Goal: Task Accomplishment & Management: Use online tool/utility

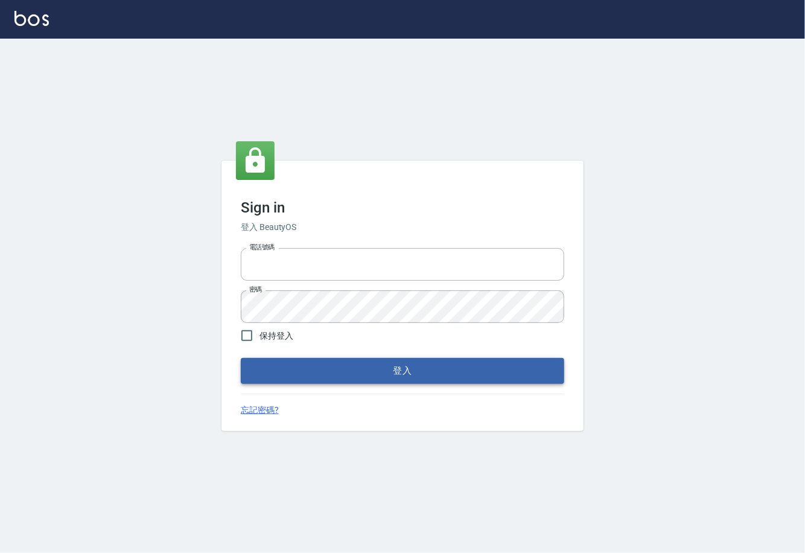
type input "0225929166"
click at [410, 370] on button "登入" at bounding box center [402, 370] width 323 height 25
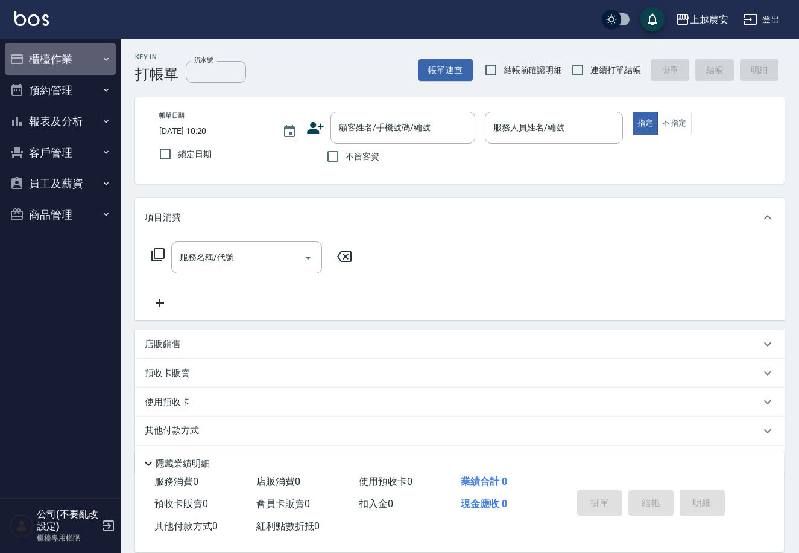
click at [66, 46] on button "櫃檯作業" at bounding box center [60, 58] width 111 height 31
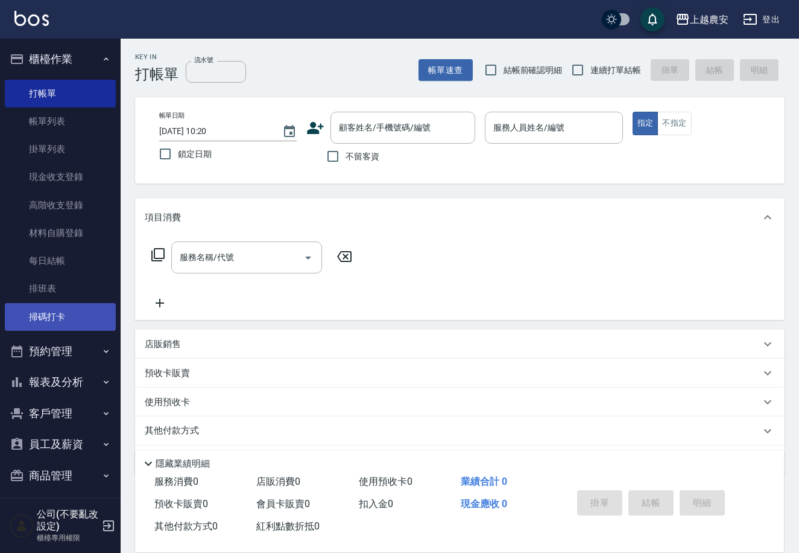
click at [48, 312] on link "掃碼打卡" at bounding box center [60, 317] width 111 height 28
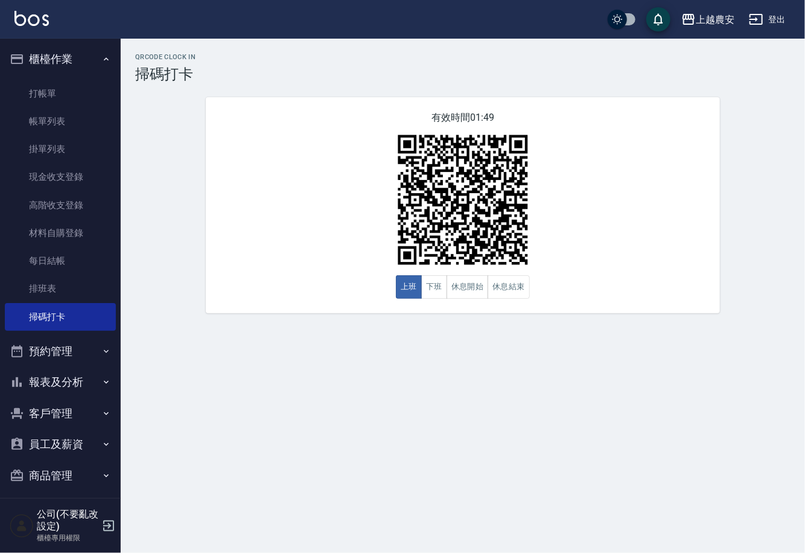
click at [41, 77] on ul "打帳單 帳單列表 掛單列表 現金收支登錄 高階收支登錄 材料自購登錄 每日結帳 排班表 掃碼打卡" at bounding box center [60, 205] width 111 height 261
click at [35, 92] on link "打帳單" at bounding box center [60, 94] width 111 height 28
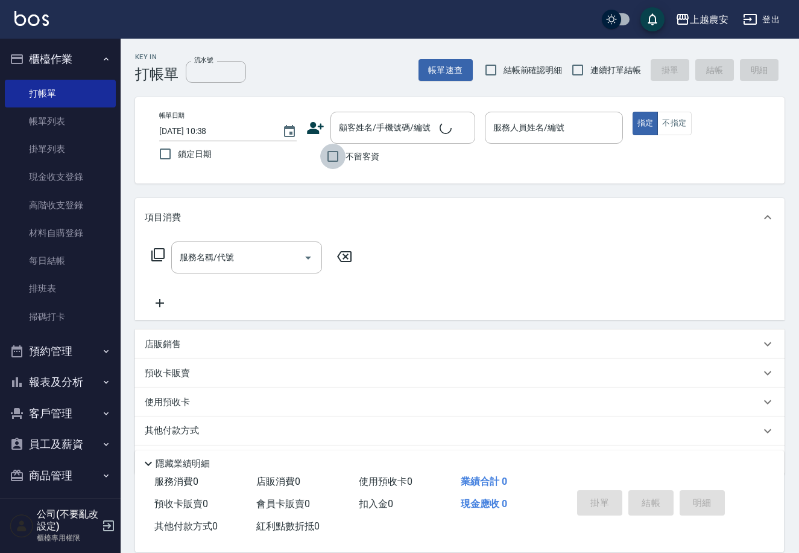
click at [337, 164] on input "不留客資" at bounding box center [332, 156] width 25 height 25
checkbox input "true"
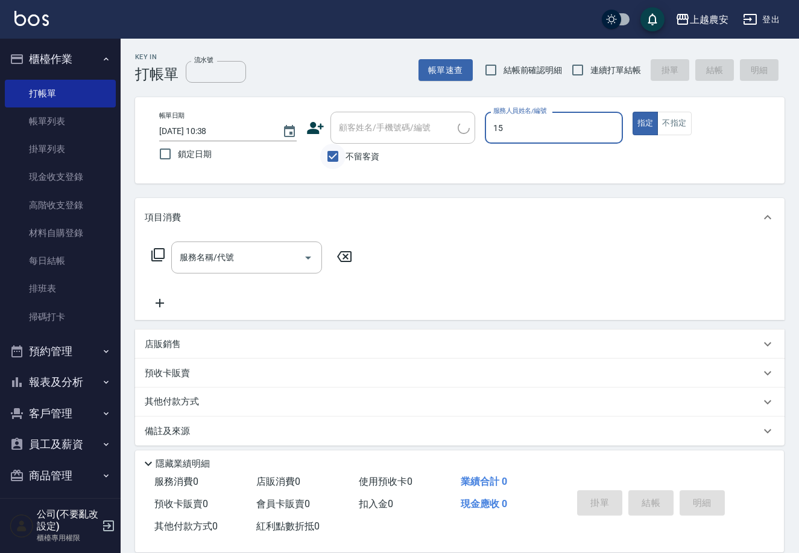
type input "15"
type button "true"
type input "美麗-15"
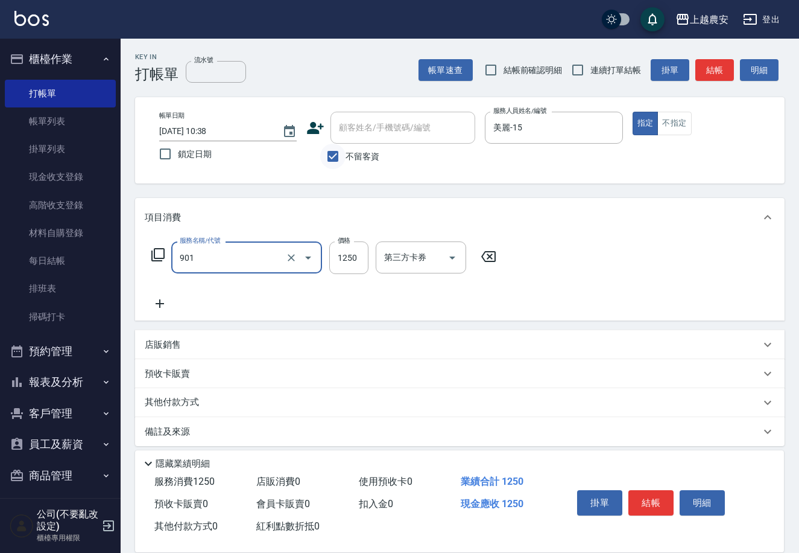
type input "修手指甲(901)"
type input "700"
click at [660, 499] on button "結帳" at bounding box center [651, 502] width 45 height 25
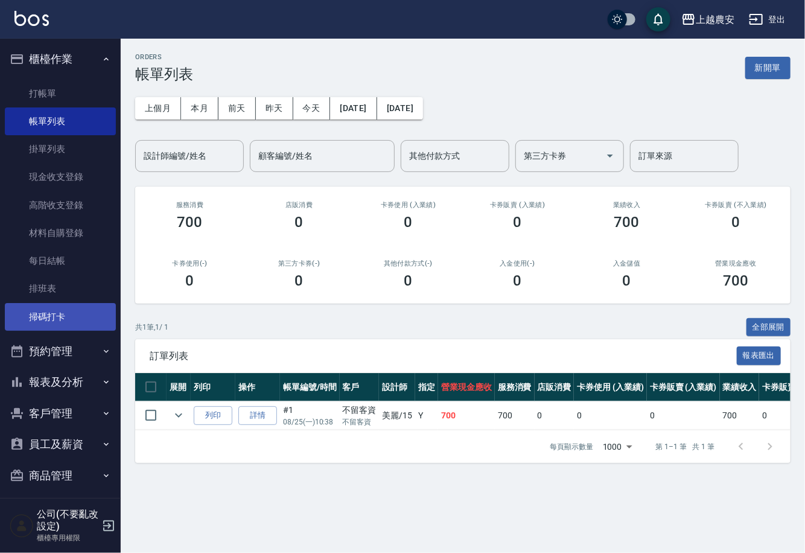
click at [37, 311] on link "掃碼打卡" at bounding box center [60, 317] width 111 height 28
